Goal: Browse casually

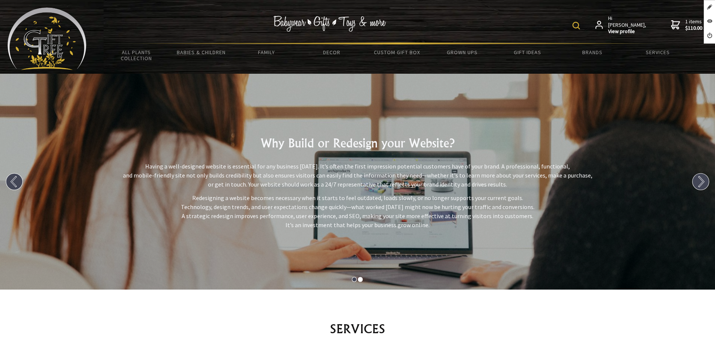
click at [61, 42] on img at bounding box center [47, 39] width 79 height 62
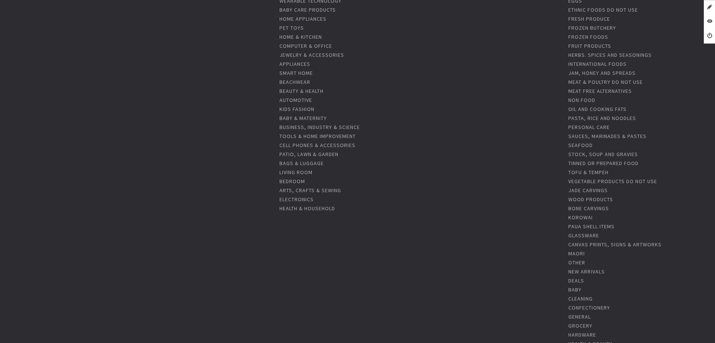
scroll to position [235, 0]
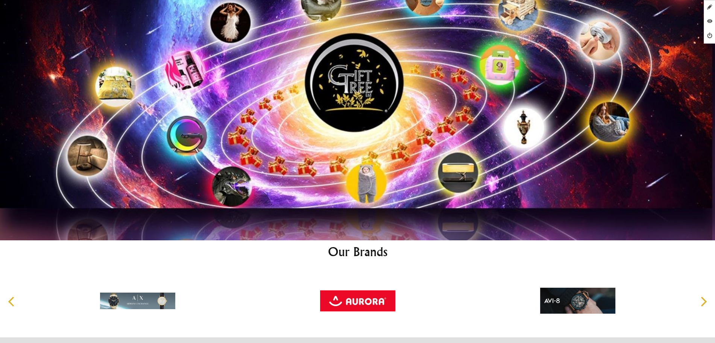
scroll to position [3940, 0]
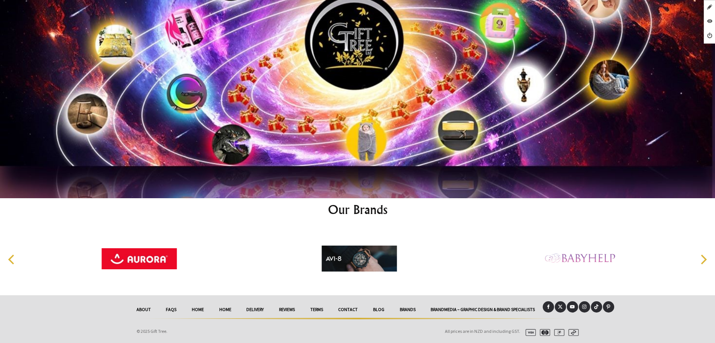
click at [478, 310] on link "Brandmedia – Graphic Design & Brand Specialists" at bounding box center [483, 309] width 120 height 17
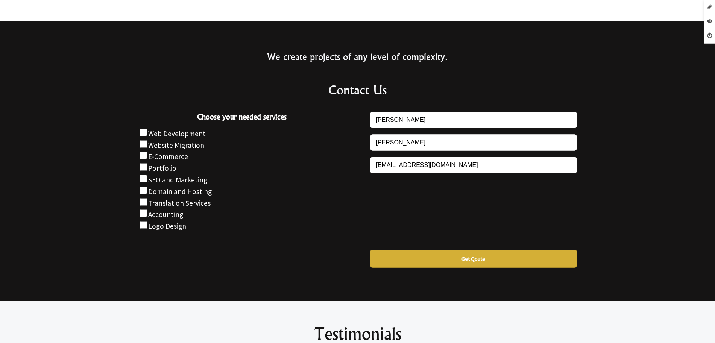
scroll to position [517, 0]
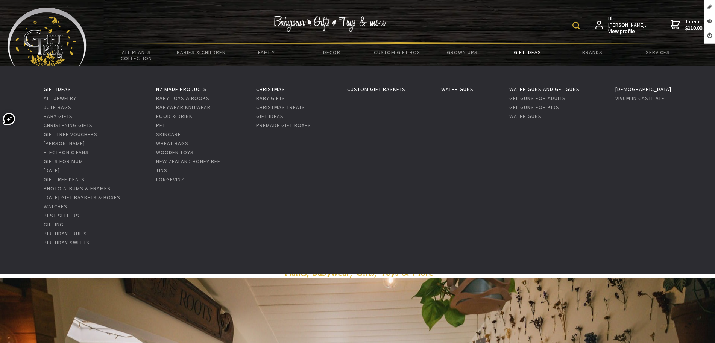
click at [522, 47] on link "Gift Ideas" at bounding box center [527, 52] width 65 height 16
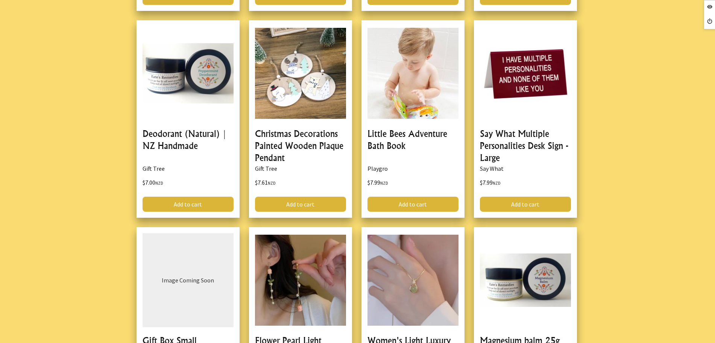
scroll to position [235, 0]
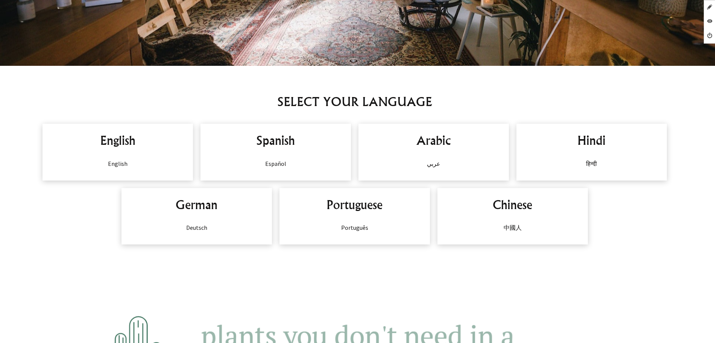
scroll to position [517, 0]
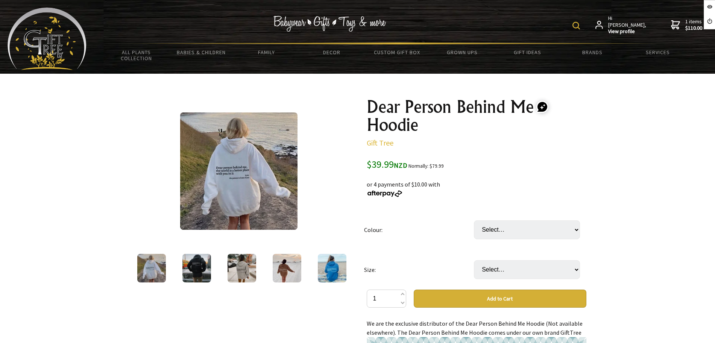
click at [198, 275] on img at bounding box center [197, 268] width 29 height 29
